Goal: Navigation & Orientation: Find specific page/section

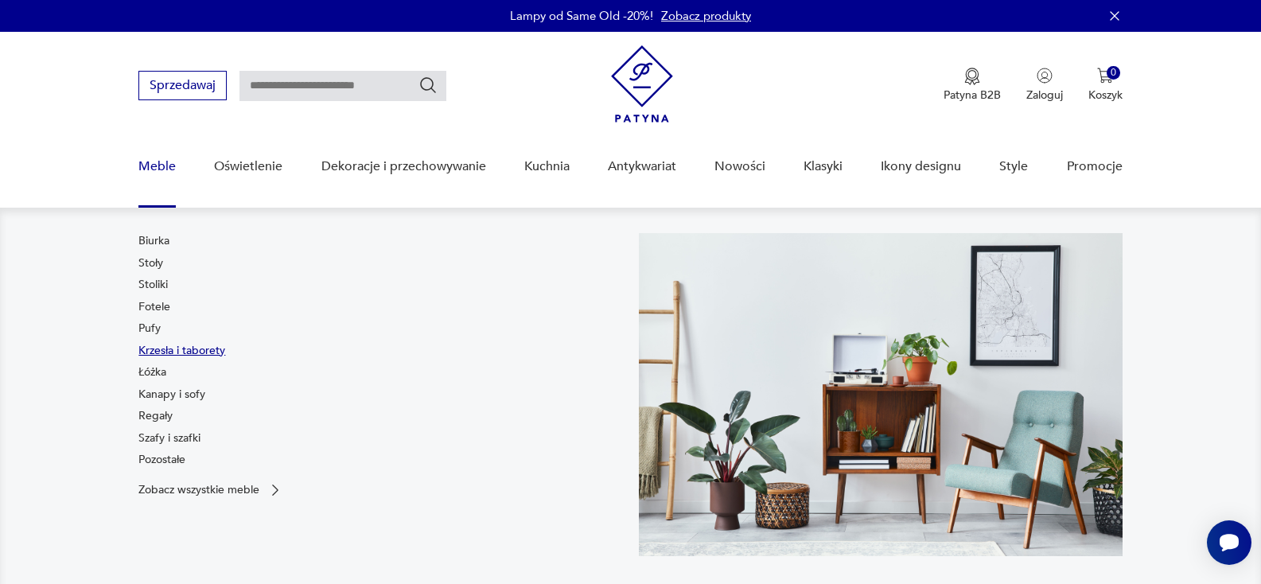
click at [146, 349] on link "Krzesła i taborety" at bounding box center [181, 351] width 87 height 16
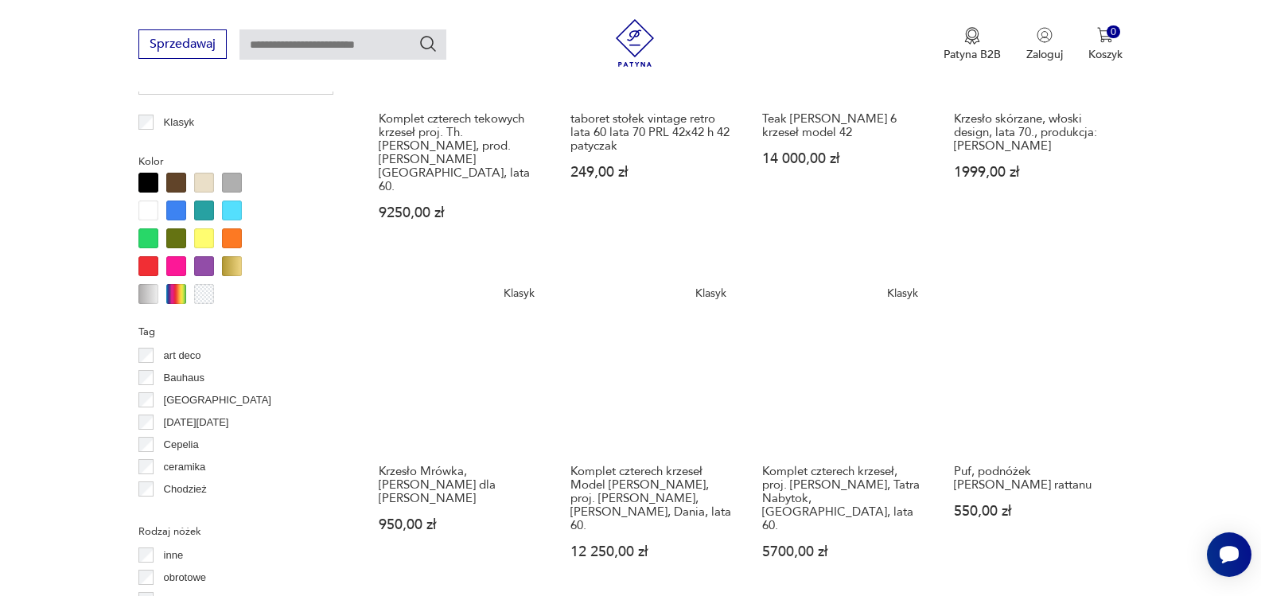
scroll to position [1544, 0]
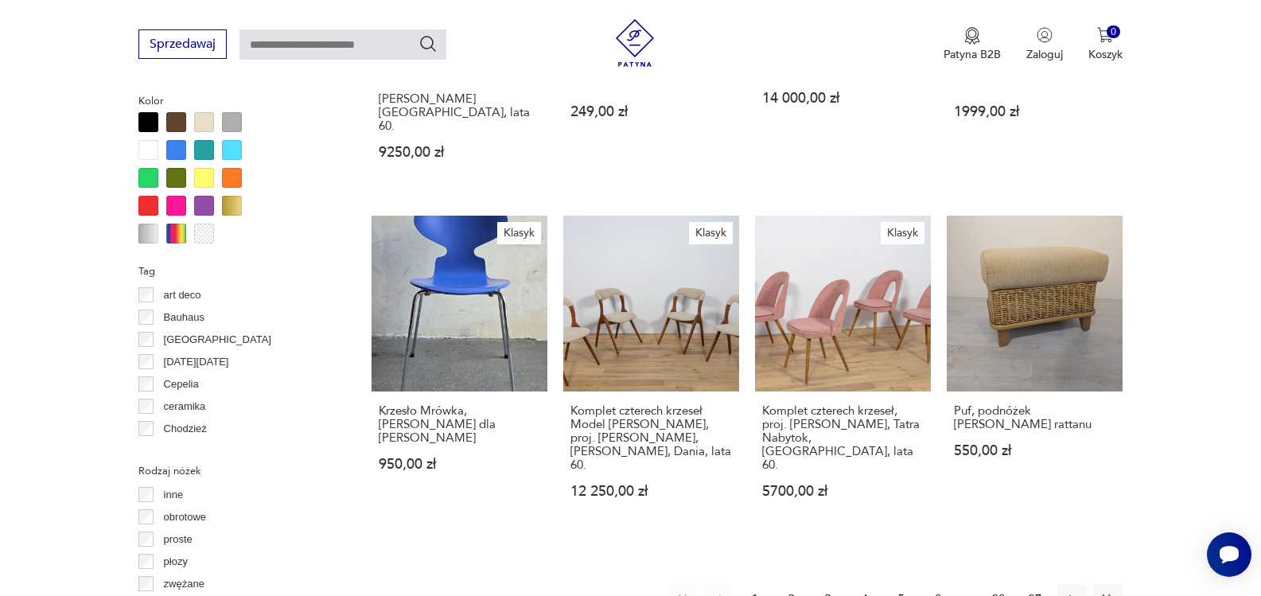
click at [793, 585] on button "2" at bounding box center [791, 599] width 29 height 29
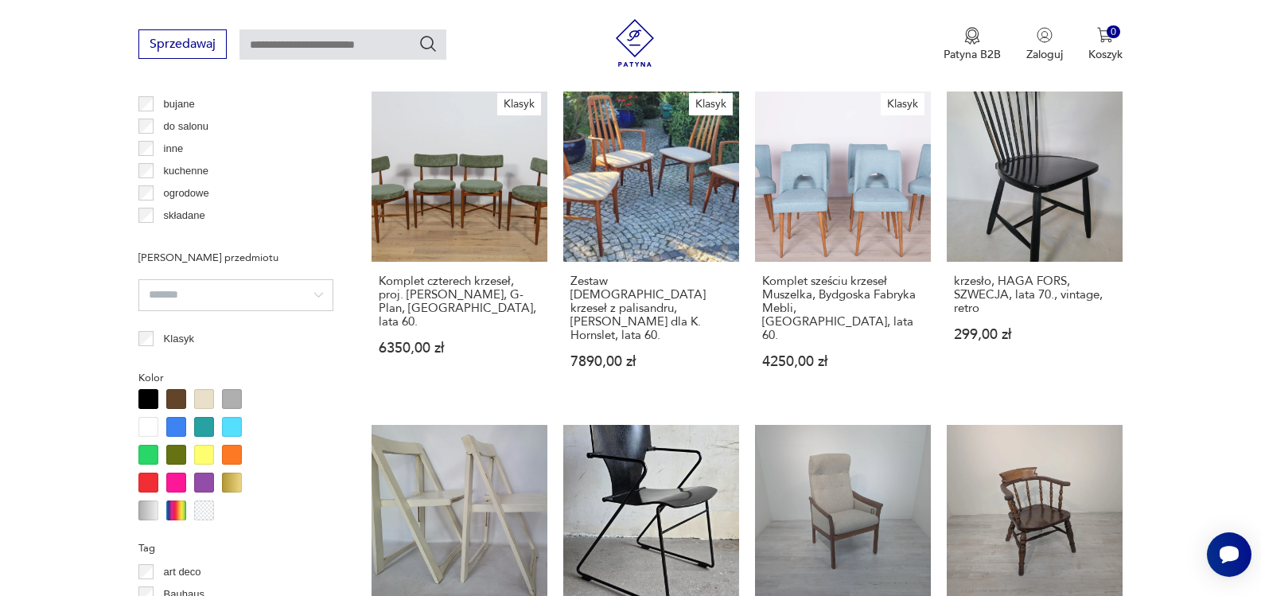
scroll to position [1208, 0]
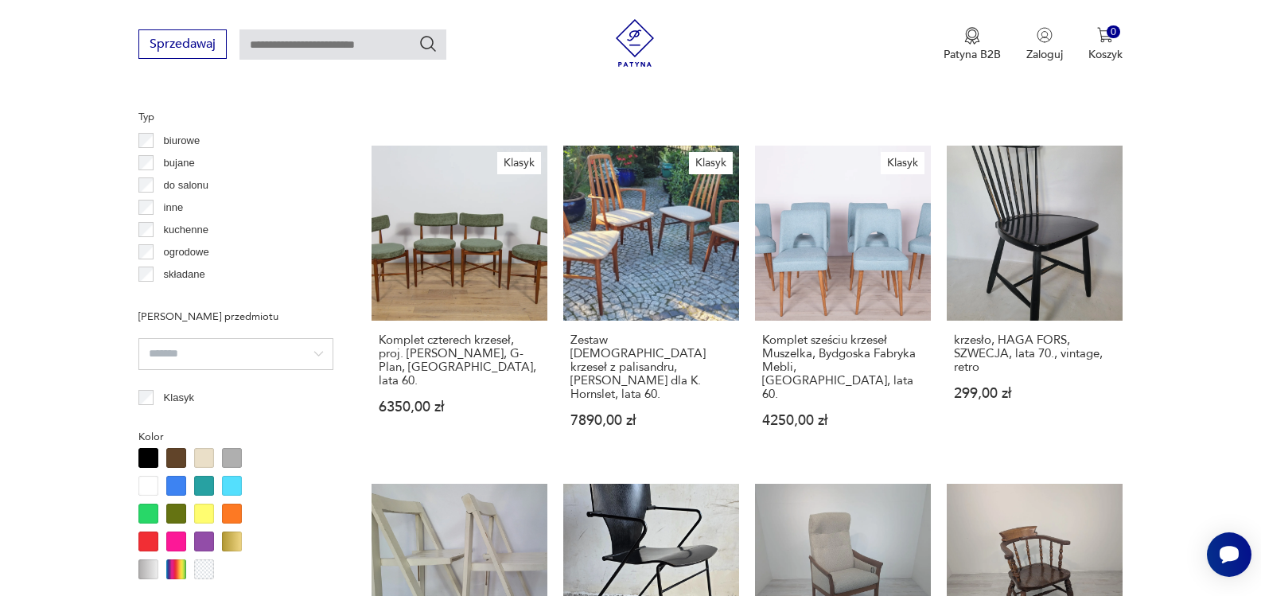
click at [208, 458] on div at bounding box center [204, 458] width 20 height 20
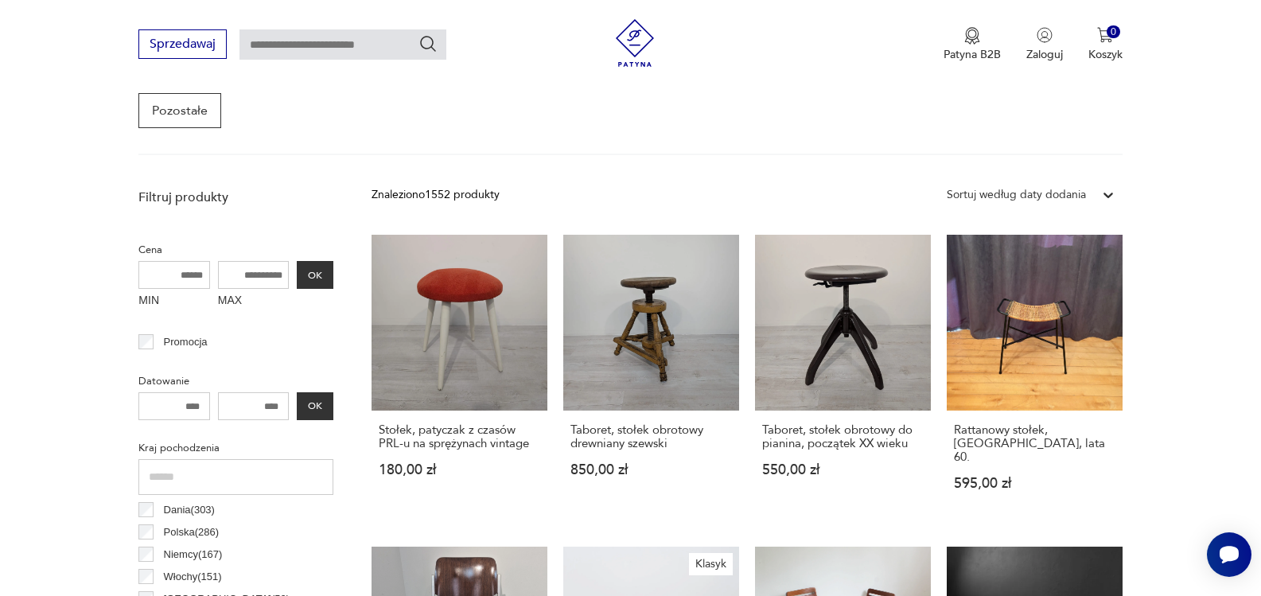
click at [177, 512] on div "Kraj pochodzenia Dania ( 303 ) [GEOGRAPHIC_DATA] ( 286 ) [DEMOGRAPHIC_DATA] ( 1…" at bounding box center [235, 547] width 195 height 221
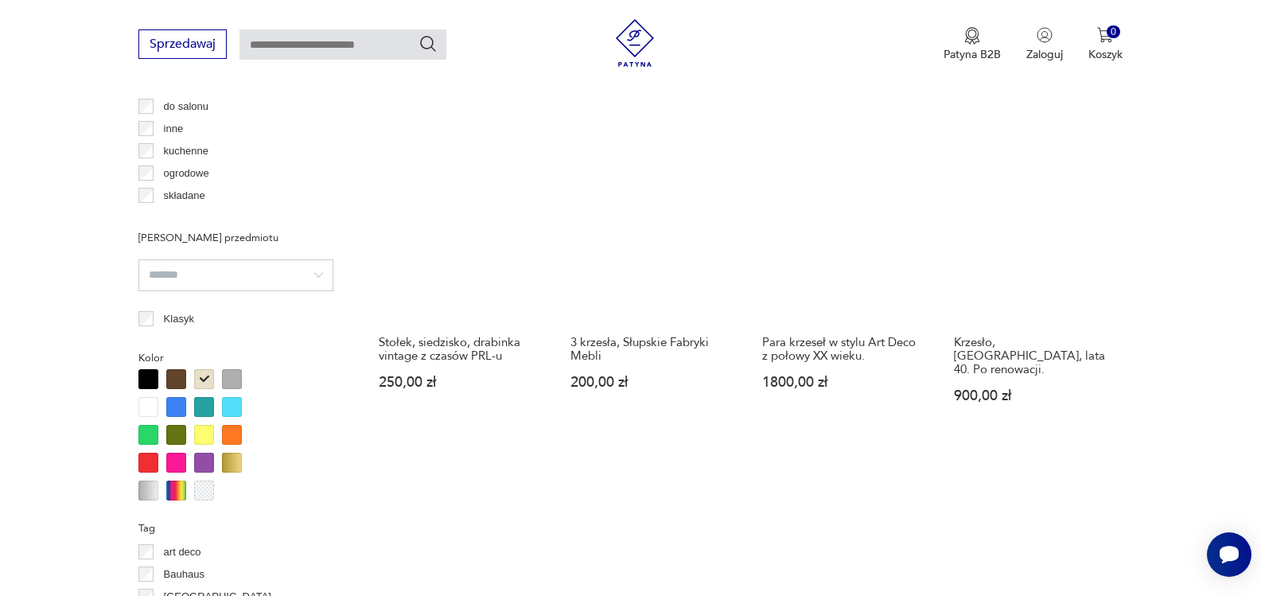
scroll to position [1459, 0]
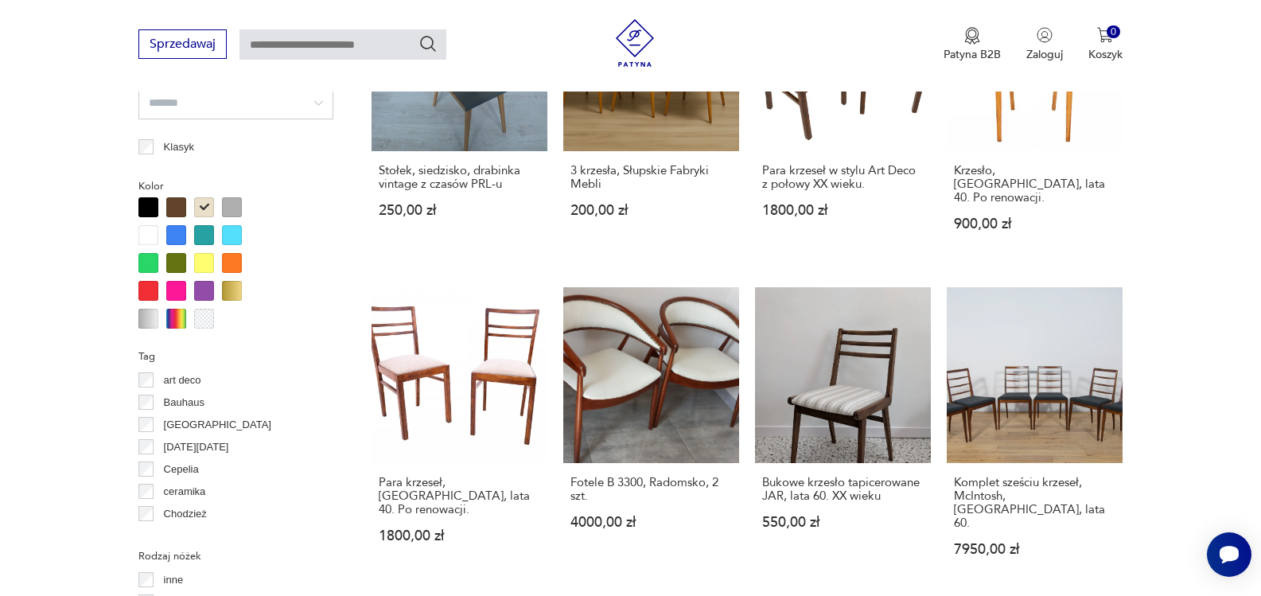
click at [175, 262] on div at bounding box center [176, 263] width 20 height 20
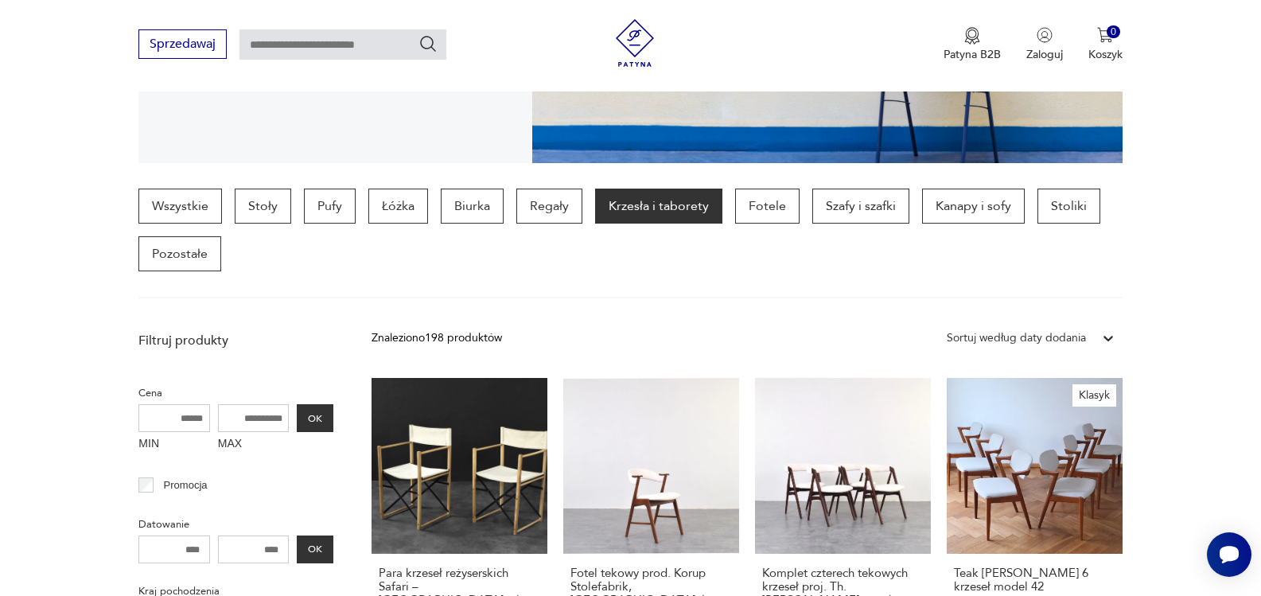
scroll to position [480, 0]
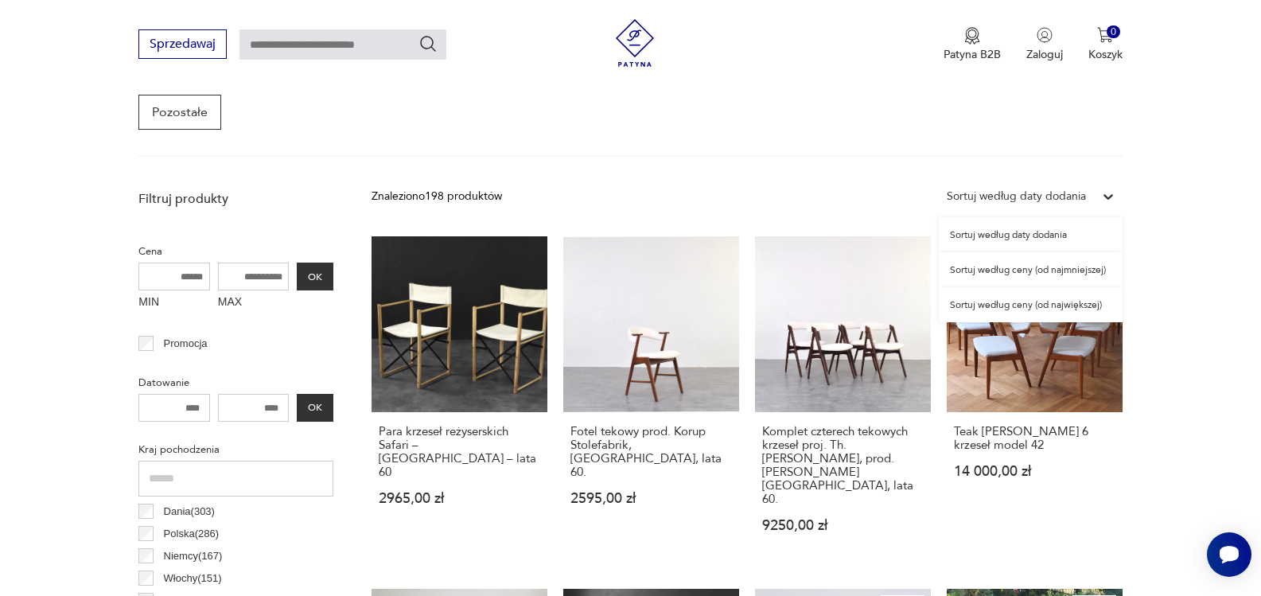
click at [1106, 198] on icon at bounding box center [1109, 197] width 16 height 16
click at [1041, 270] on div "Sortuj według ceny (od najmniejszej)" at bounding box center [1031, 269] width 184 height 35
